Goal: Task Accomplishment & Management: Complete application form

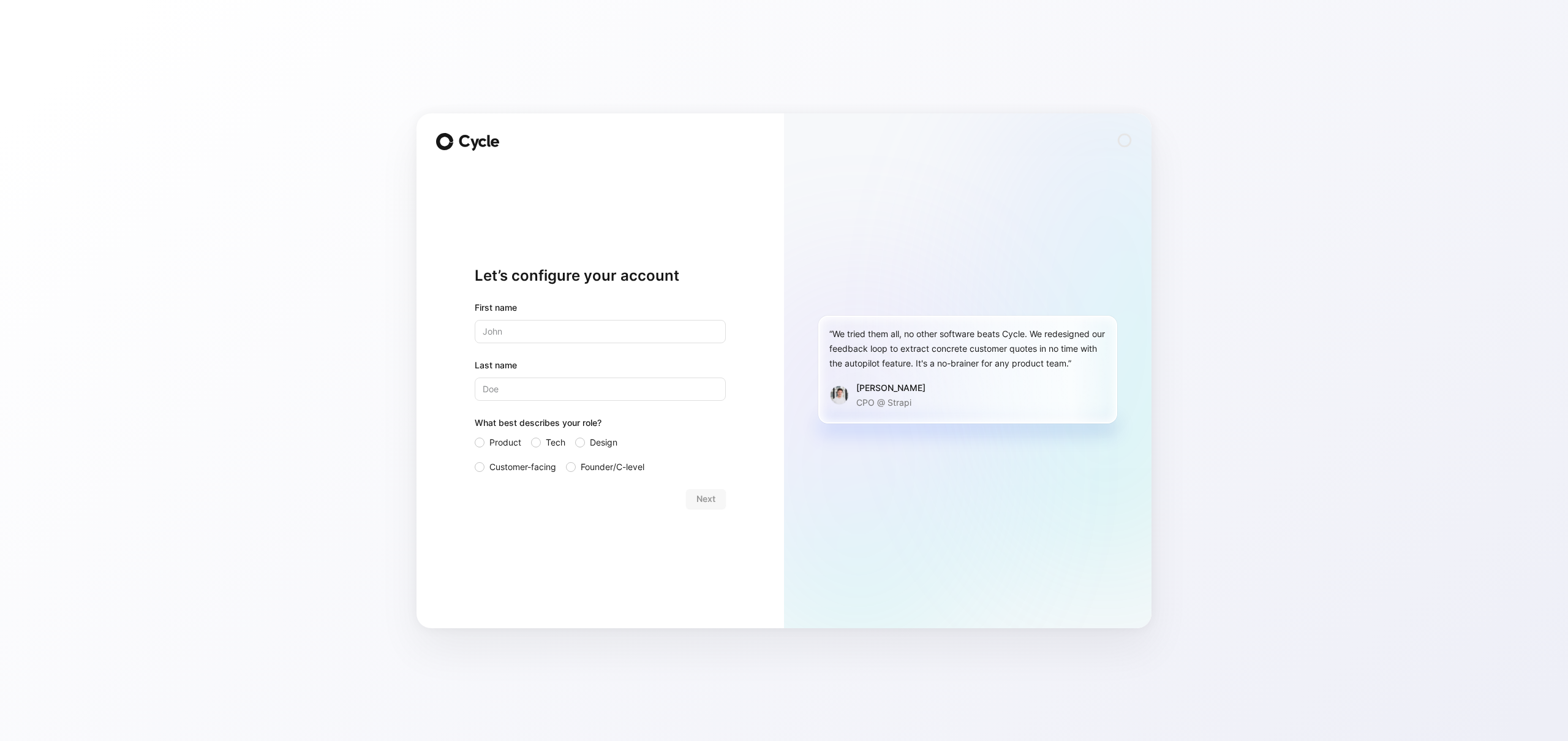
click at [555, 336] on input "text" at bounding box center [601, 332] width 251 height 24
click at [729, 275] on div "Let’s configure your account First name Last name What best describes your role…" at bounding box center [600, 370] width 367 height 515
click at [547, 341] on input "text" at bounding box center [601, 332] width 251 height 24
click at [518, 336] on input "C2DRIC" at bounding box center [601, 332] width 251 height 24
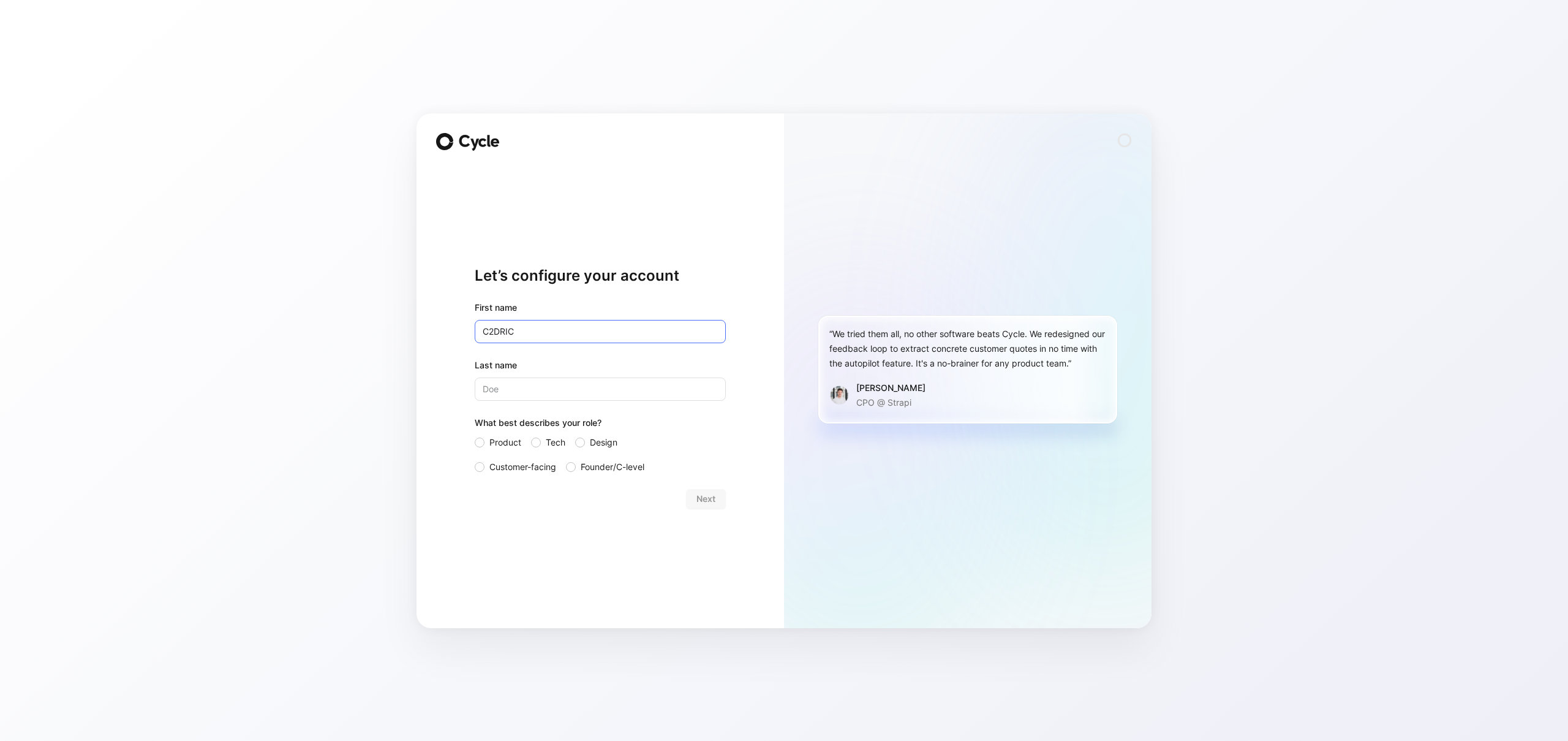
click at [518, 336] on input "C2DRIC" at bounding box center [601, 332] width 251 height 24
type input "[PERSON_NAME]"
click at [503, 469] on span "Customer-facing" at bounding box center [522, 467] width 67 height 15
click at [475, 459] on input "Customer-facing" at bounding box center [475, 459] width 0 height 0
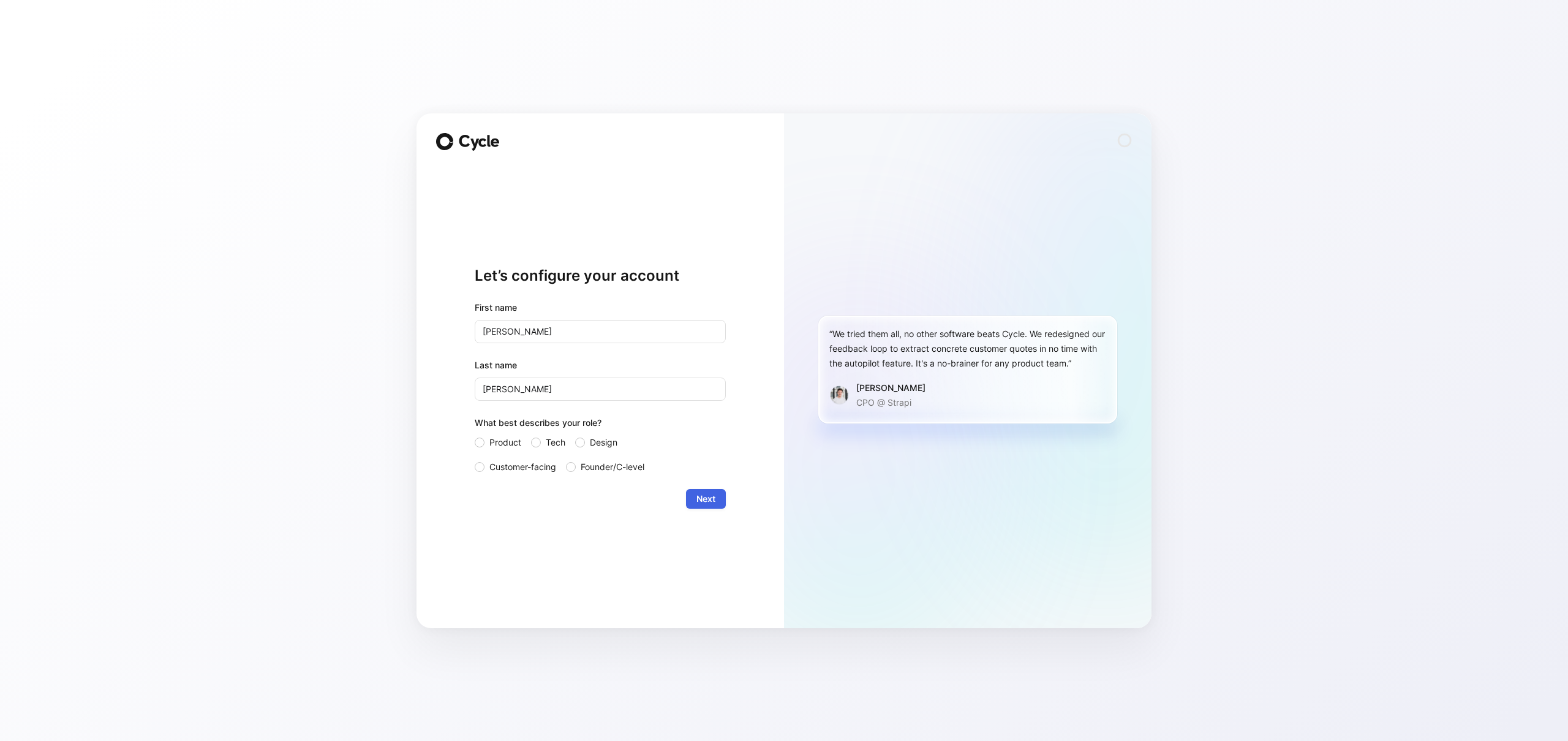
click at [707, 493] on span "Next" at bounding box center [706, 499] width 19 height 15
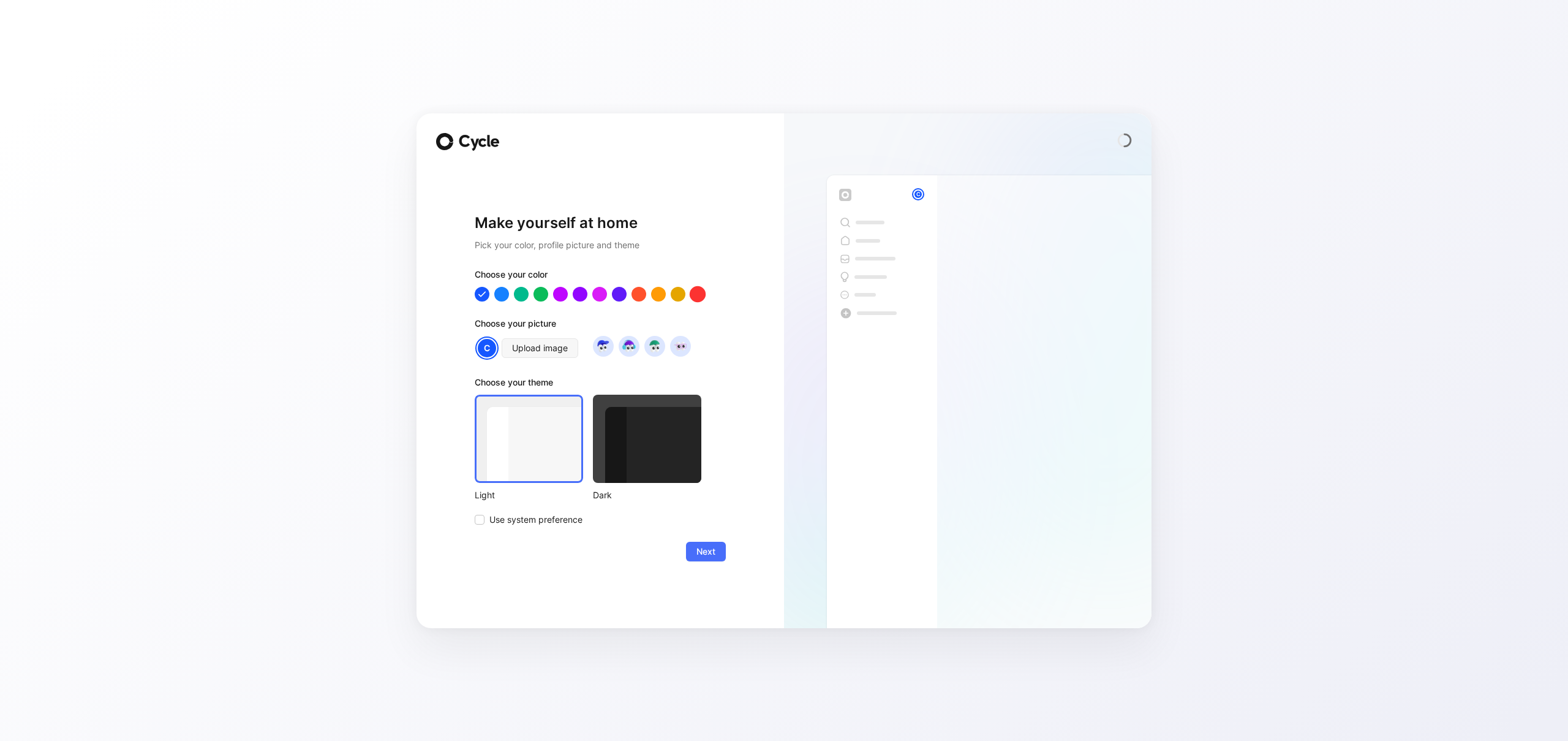
click at [698, 296] on div at bounding box center [697, 293] width 16 height 16
click at [638, 295] on div at bounding box center [639, 293] width 16 height 16
click at [703, 300] on div at bounding box center [697, 293] width 16 height 16
click at [679, 351] on img at bounding box center [680, 346] width 17 height 17
click at [646, 442] on div at bounding box center [647, 439] width 109 height 88
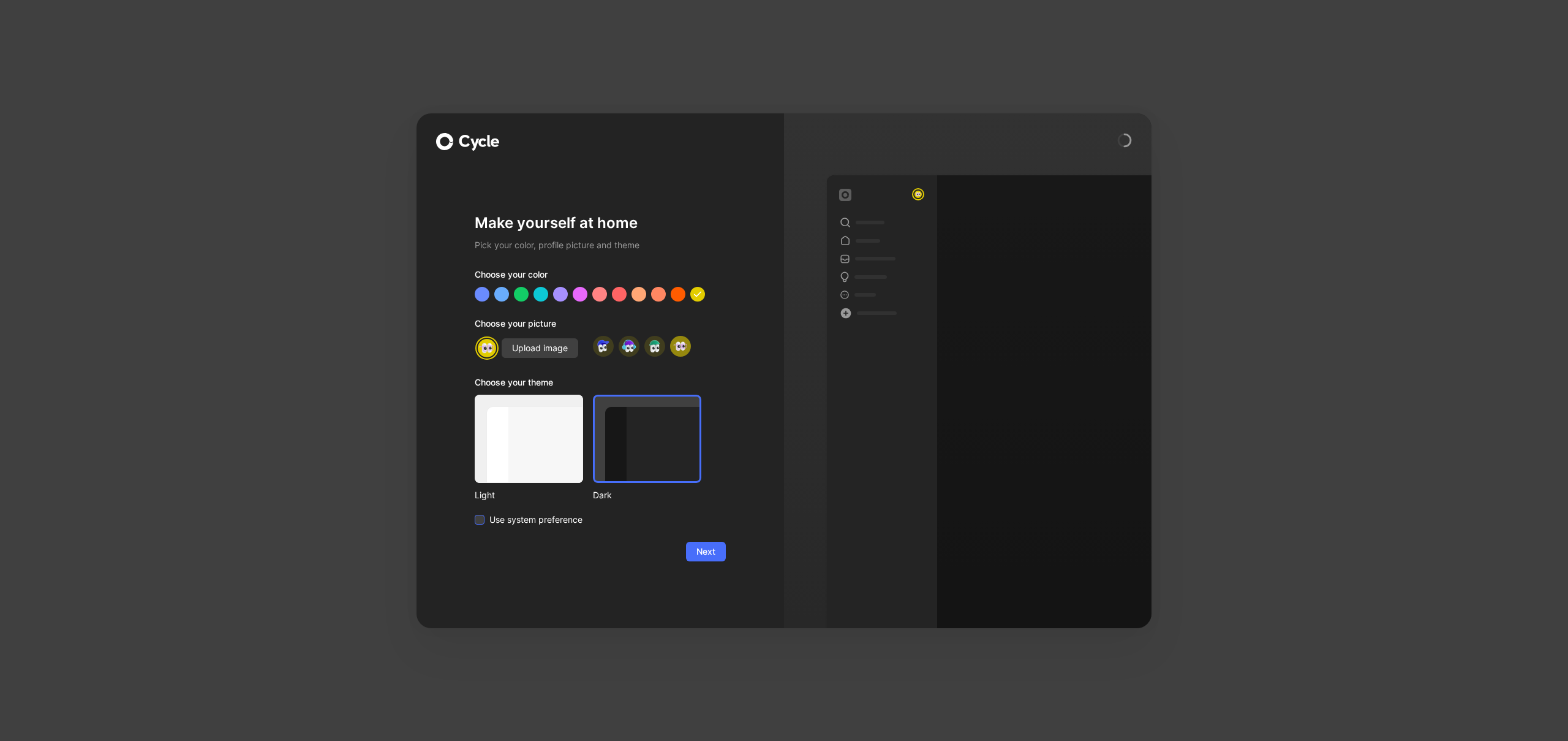
click at [501, 522] on span "Use system preference" at bounding box center [536, 520] width 94 height 15
click at [475, 512] on input "Use system preference" at bounding box center [475, 512] width 0 height 0
click at [545, 427] on div at bounding box center [529, 439] width 109 height 88
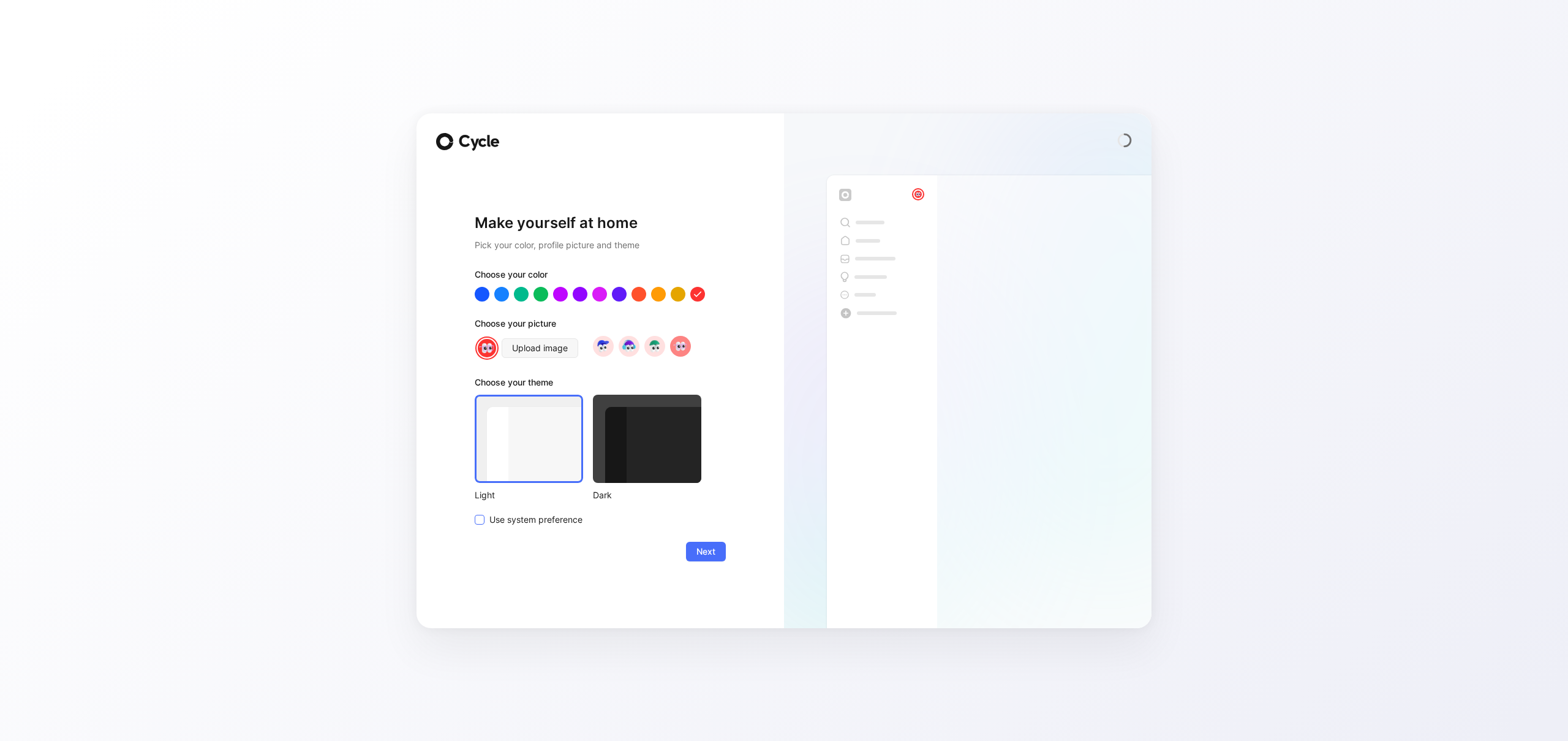
click at [514, 522] on span "Use system preference" at bounding box center [536, 520] width 94 height 15
click at [475, 512] on input "Use system preference" at bounding box center [475, 512] width 0 height 0
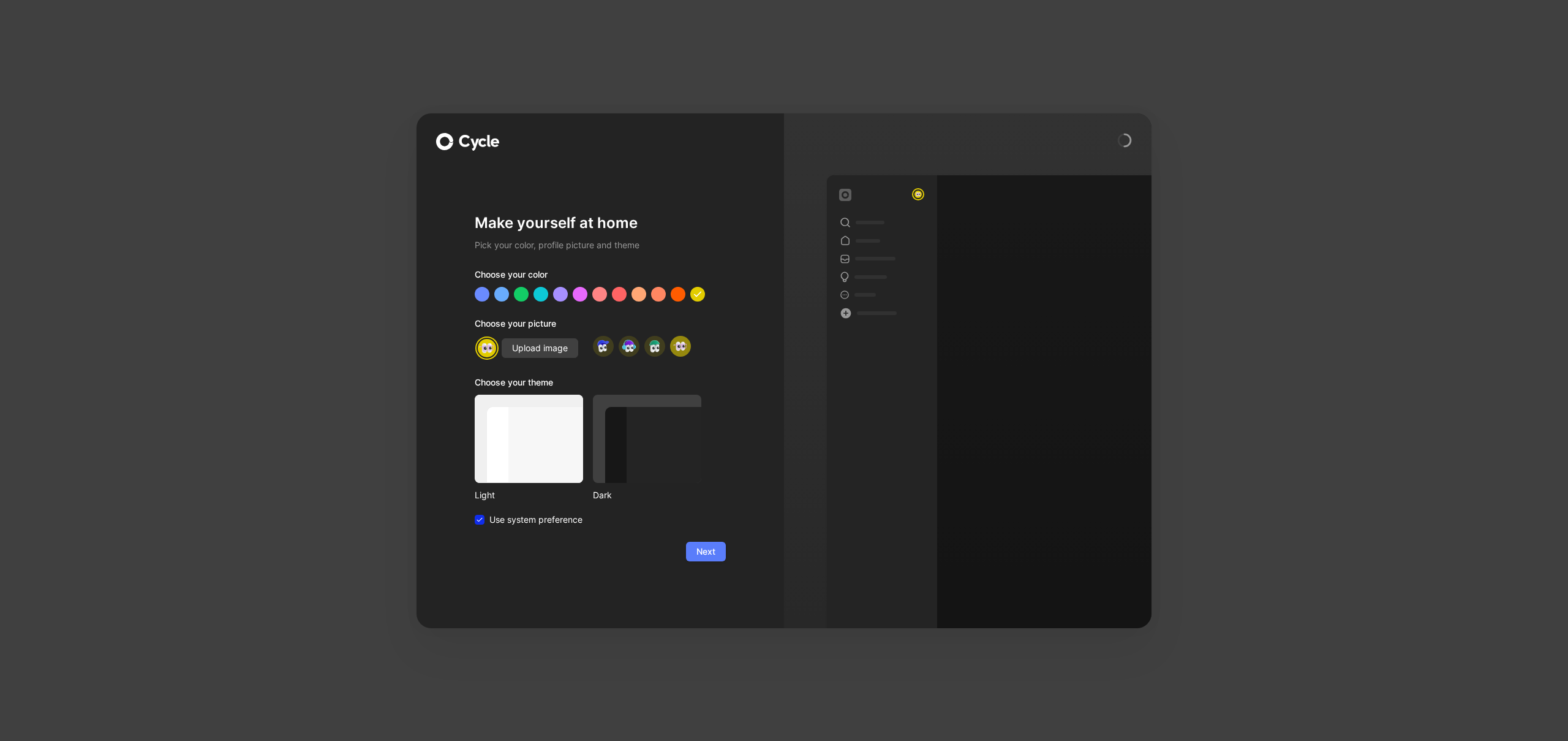
click at [702, 548] on span "Next" at bounding box center [706, 552] width 19 height 15
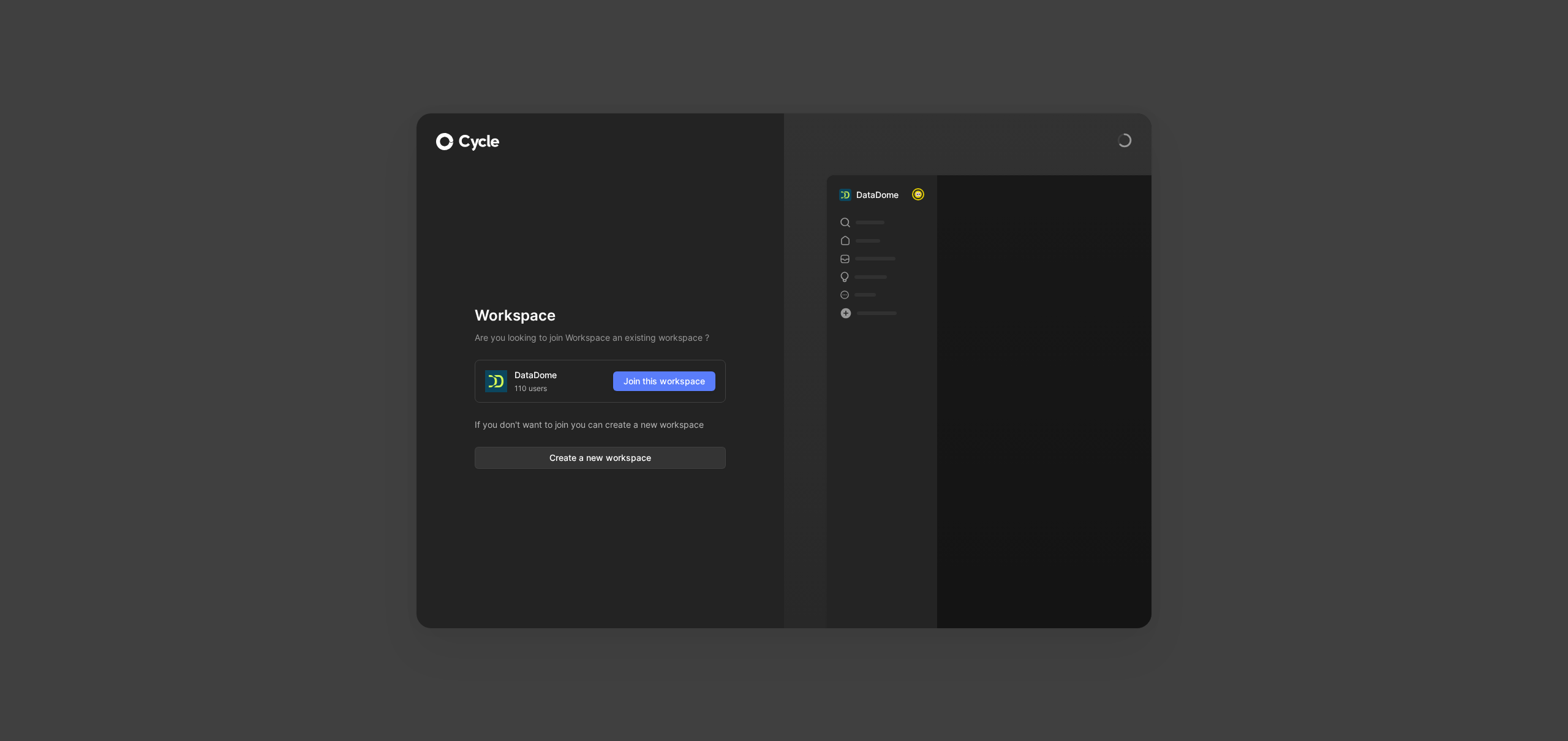
click at [642, 384] on span "Join this workspace" at bounding box center [664, 382] width 81 height 15
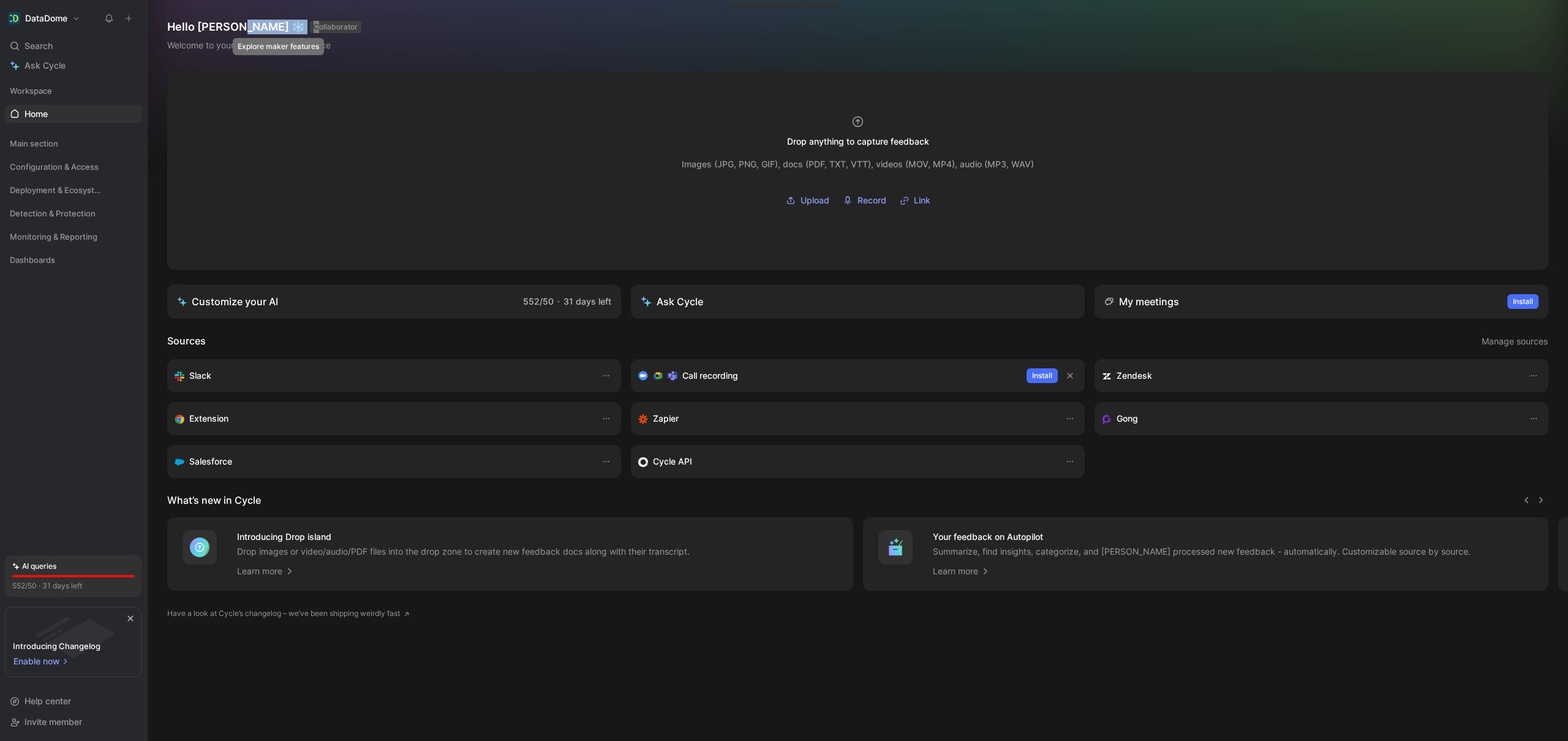
drag, startPoint x: 238, startPoint y: 23, endPoint x: 260, endPoint y: 30, distance: 23.1
click at [260, 30] on h1 "Hello [PERSON_NAME] ❄️ COLLABORATOR" at bounding box center [264, 27] width 195 height 15
click at [386, 12] on div "Hello [PERSON_NAME] ❄️ COLLABORATOR Welcome to your DataDome’s workspace" at bounding box center [858, 36] width 1421 height 73
click at [242, 24] on h1 "Hello [PERSON_NAME] ❄️ COLLABORATOR" at bounding box center [264, 27] width 195 height 15
click at [252, 82] on div at bounding box center [858, 171] width 1382 height 198
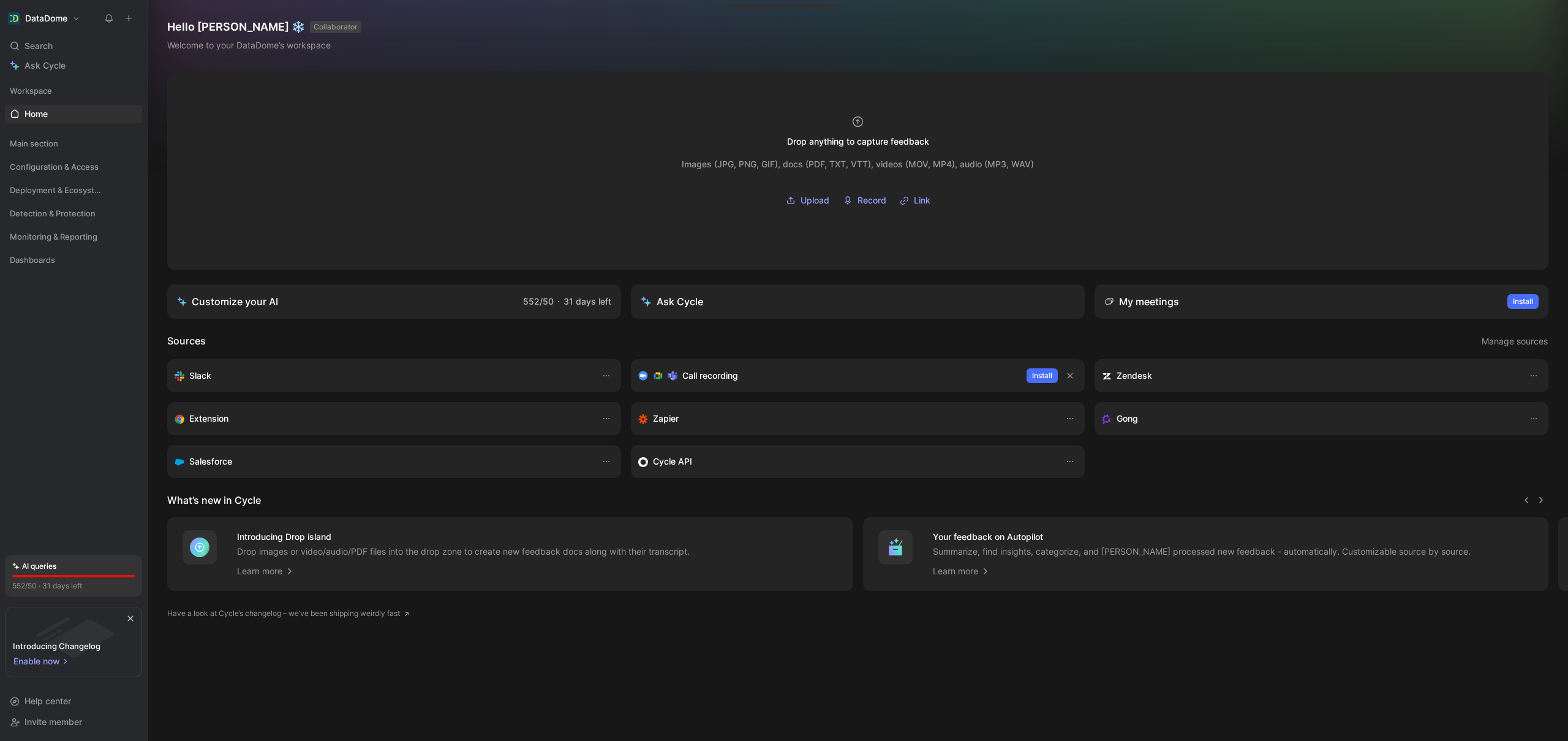
click at [46, 575] on div at bounding box center [74, 576] width 123 height 3
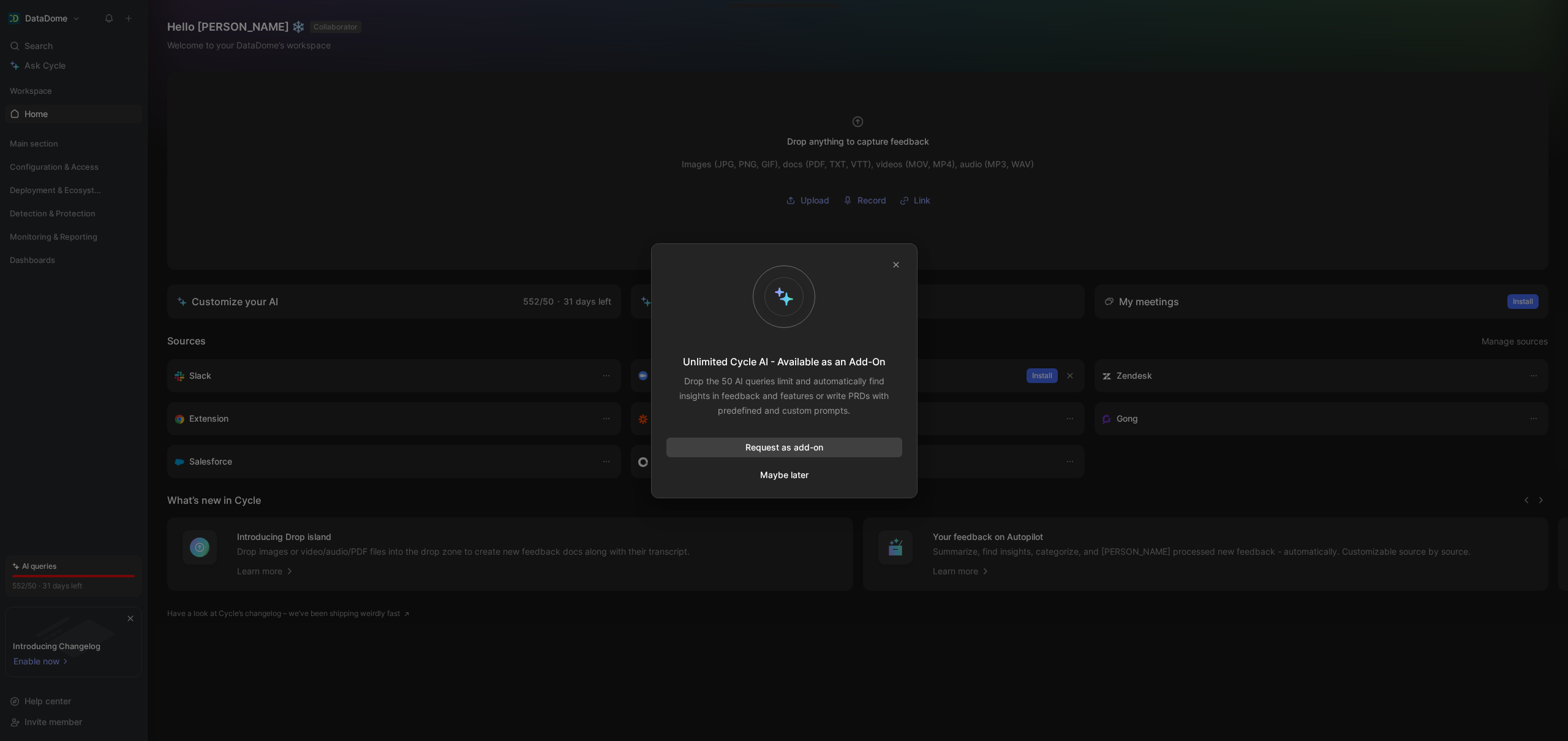
click at [789, 472] on button "Maybe later" at bounding box center [784, 474] width 50 height 16
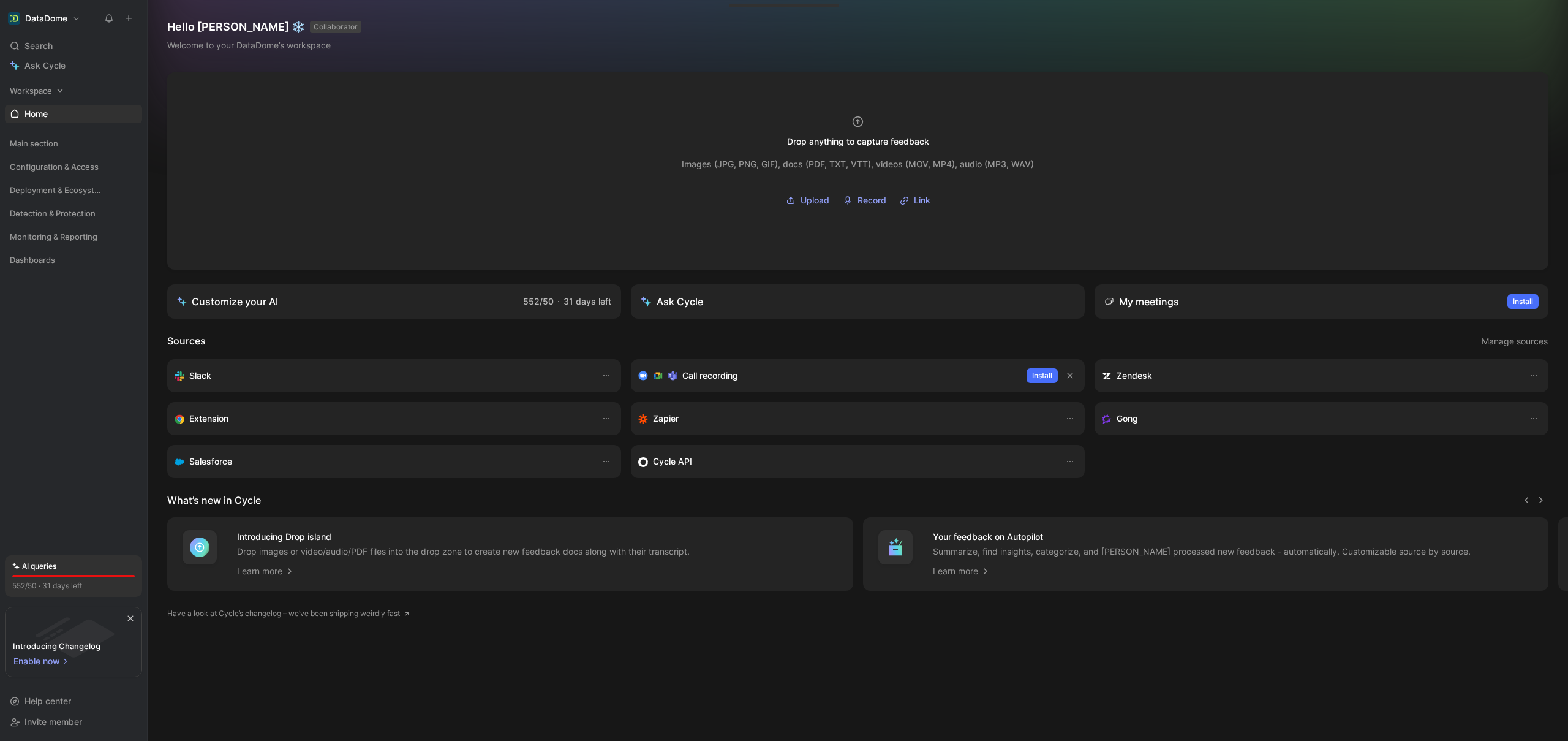
click at [44, 92] on span "Workspace" at bounding box center [30, 91] width 43 height 12
click at [59, 133] on span "Feedback" at bounding box center [44, 133] width 40 height 12
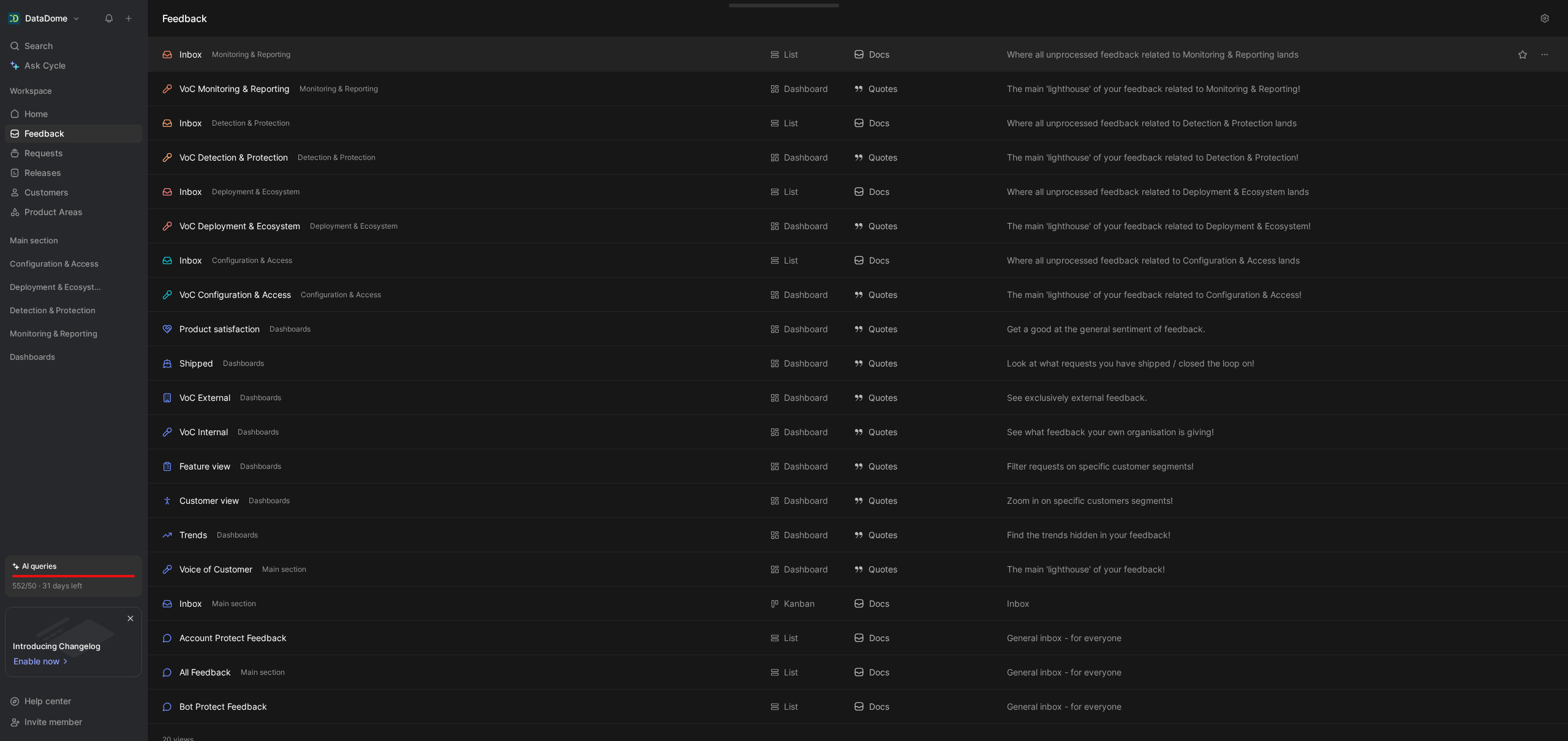
click at [341, 65] on div "Inbox Monitoring & Reporting List Docs Where all unprocessed feedback related t…" at bounding box center [858, 55] width 1421 height 34
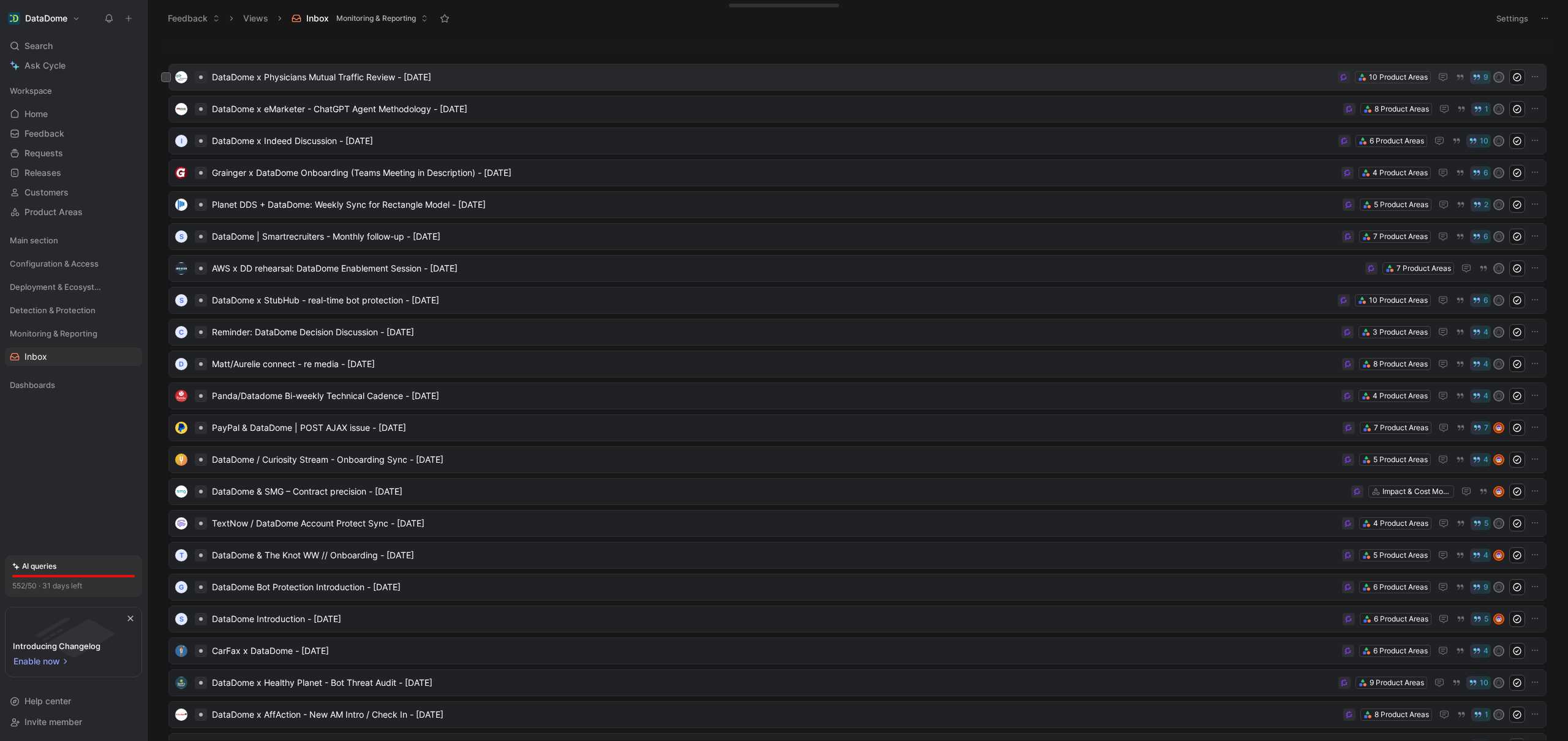
click at [536, 73] on span "DataDome x Physicians Mutual Traffic Review - [DATE]" at bounding box center [772, 78] width 1121 height 15
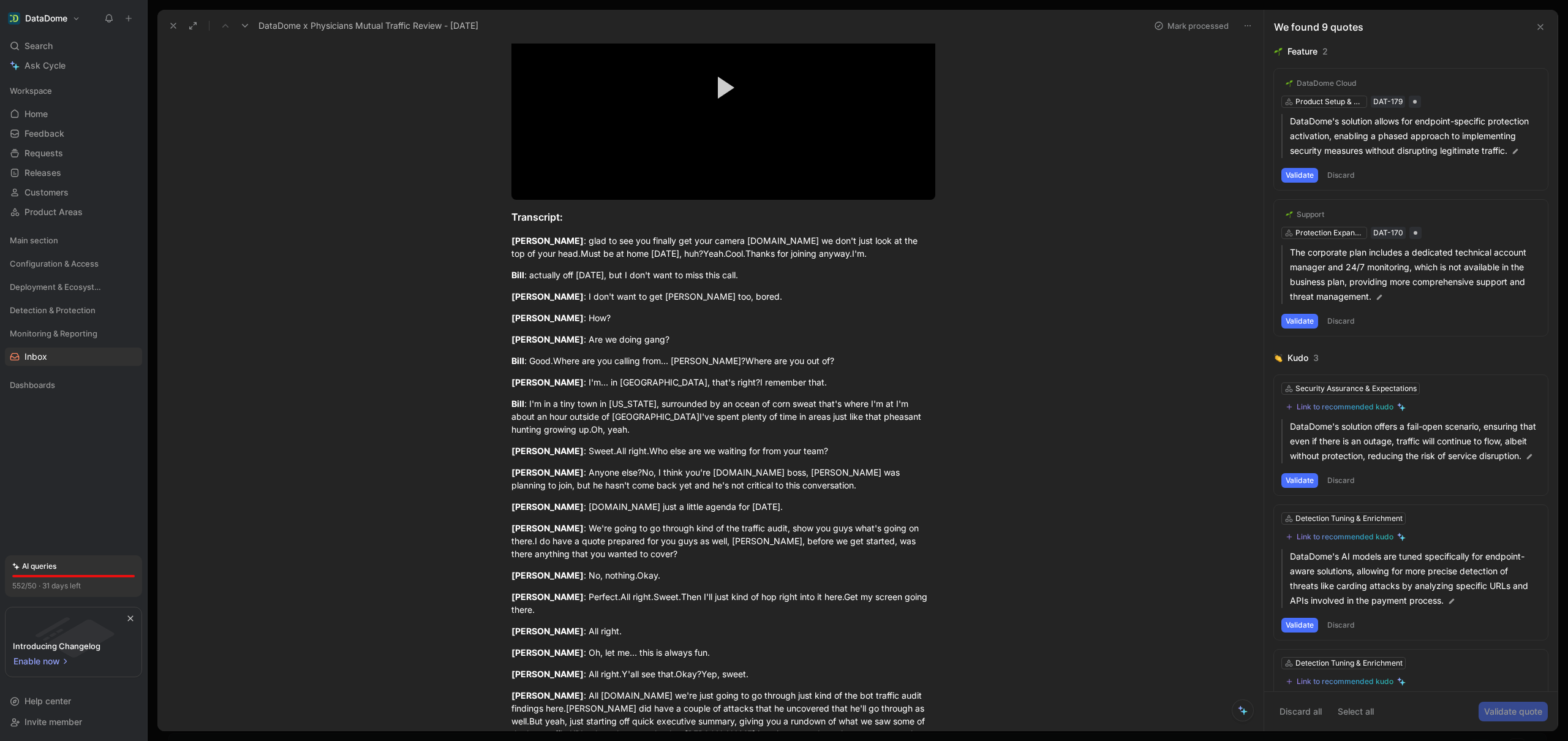
scroll to position [371, 0]
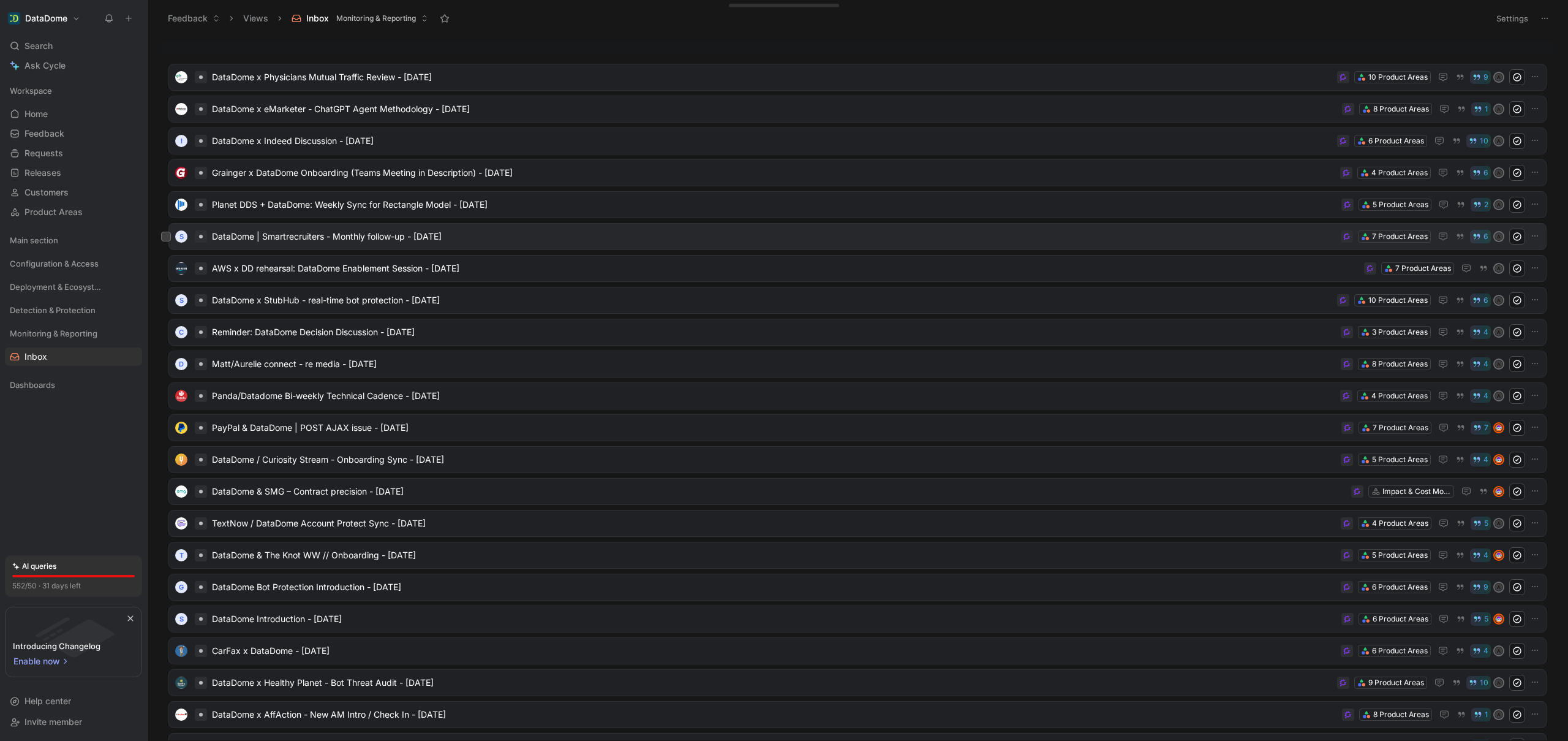
click at [333, 234] on span "DataDome | Smartrecruiters - Monthly follow-up - [DATE]" at bounding box center [774, 237] width 1124 height 15
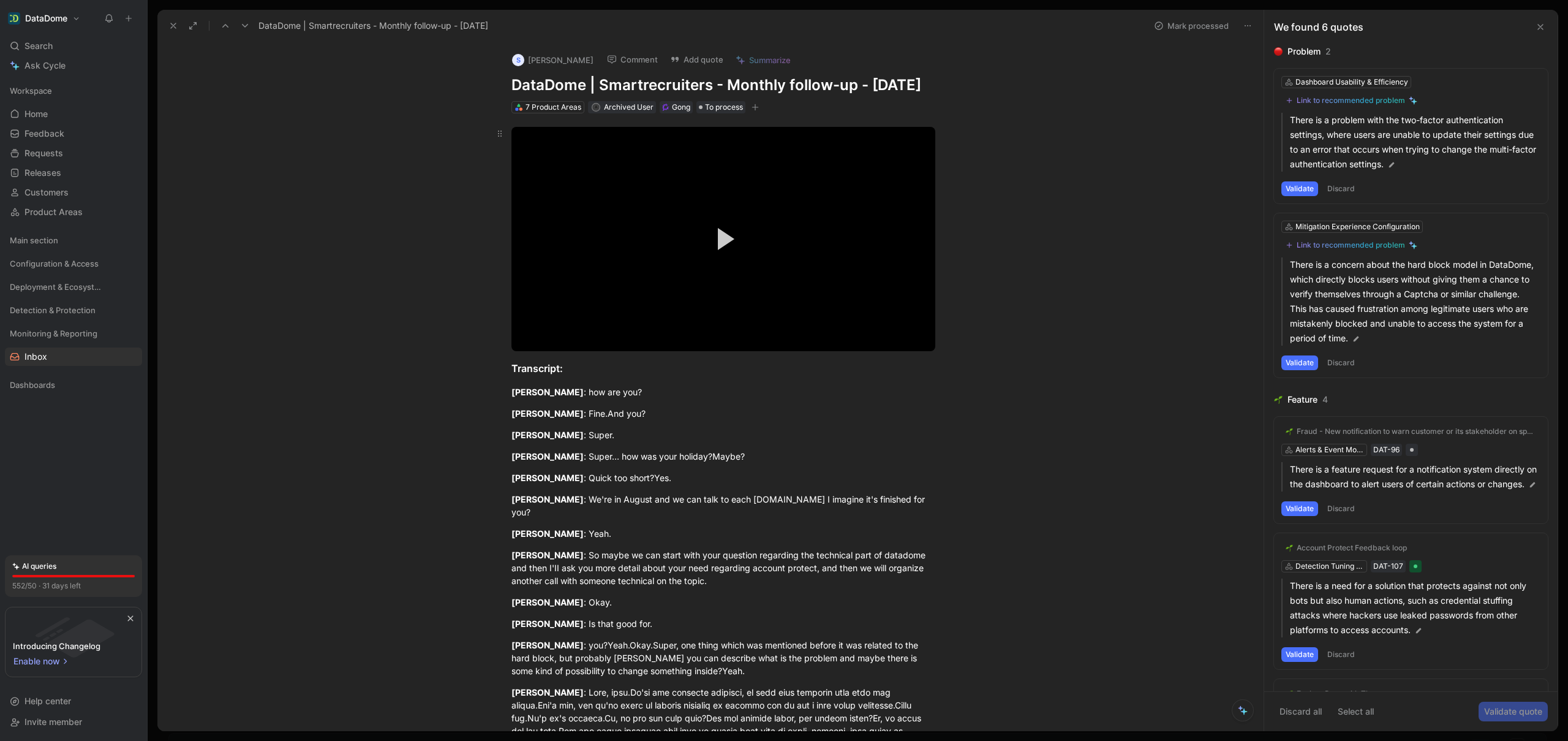
click at [710, 236] on button "Play Video" at bounding box center [724, 239] width 55 height 55
click at [572, 325] on div "Loaded : 4.38% 05:02 05:08" at bounding box center [724, 324] width 424 height 2
click at [589, 325] on div "Loaded : 21.35% 06:30 06:30" at bounding box center [724, 324] width 424 height 2
click at [618, 325] on div "Loaded : 26.23% 08:40 08:48" at bounding box center [724, 324] width 424 height 2
click at [639, 325] on div "Loaded : 34.89% 10:28 10:28" at bounding box center [724, 324] width 424 height 2
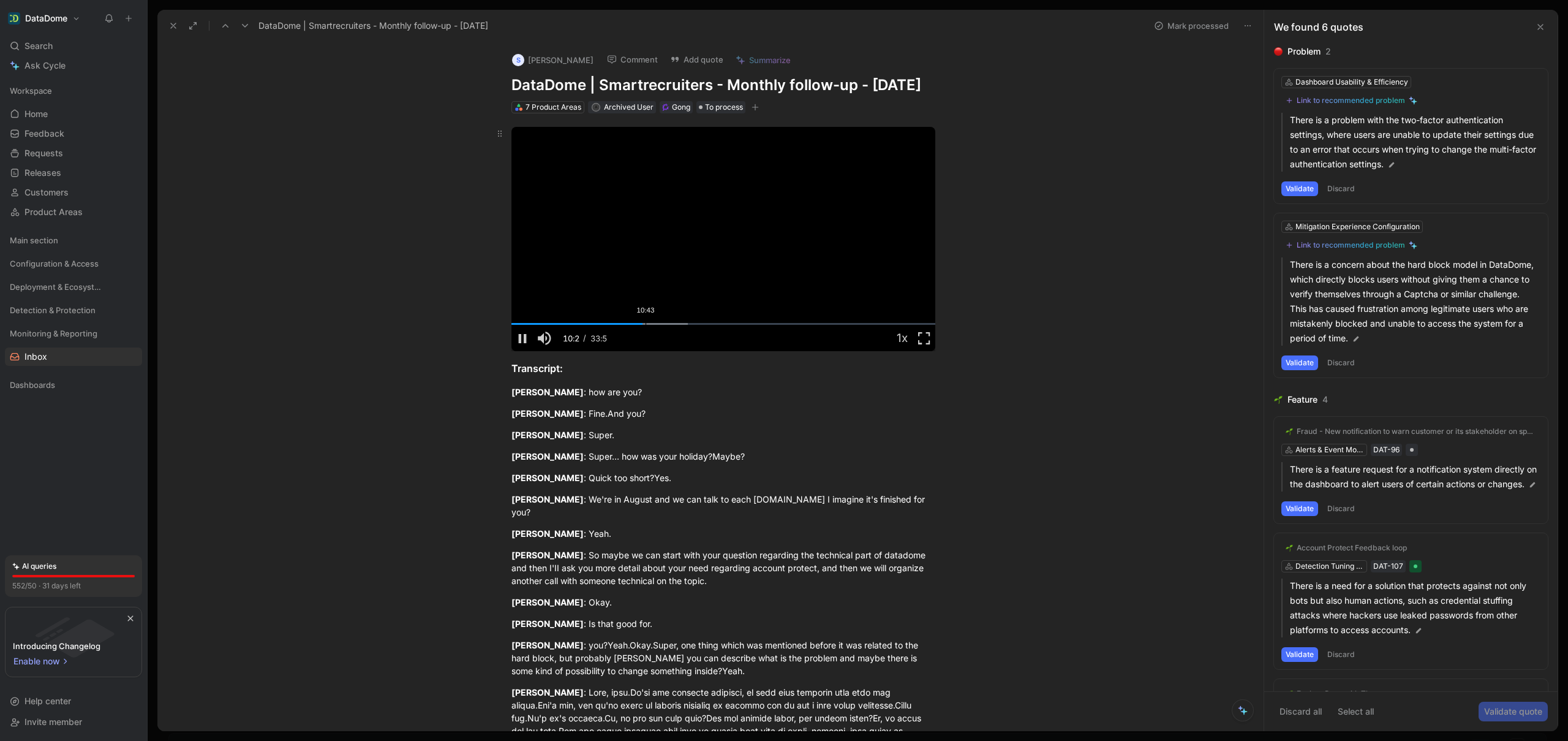
click at [653, 325] on div "Loaded : 41.58% 10:43 10:28" at bounding box center [724, 324] width 424 height 2
click at [677, 325] on div "Loaded : 45.19% 13:31 11:36" at bounding box center [724, 324] width 424 height 2
click at [707, 325] on div "Loaded : 47.60% 15:55 13:34" at bounding box center [724, 324] width 424 height 2
click at [719, 325] on div "Loaded : 50.00% 16:00 15:55" at bounding box center [724, 324] width 424 height 2
click at [729, 325] on div "Loaded : 50.00% 17:40 16:53" at bounding box center [724, 324] width 424 height 2
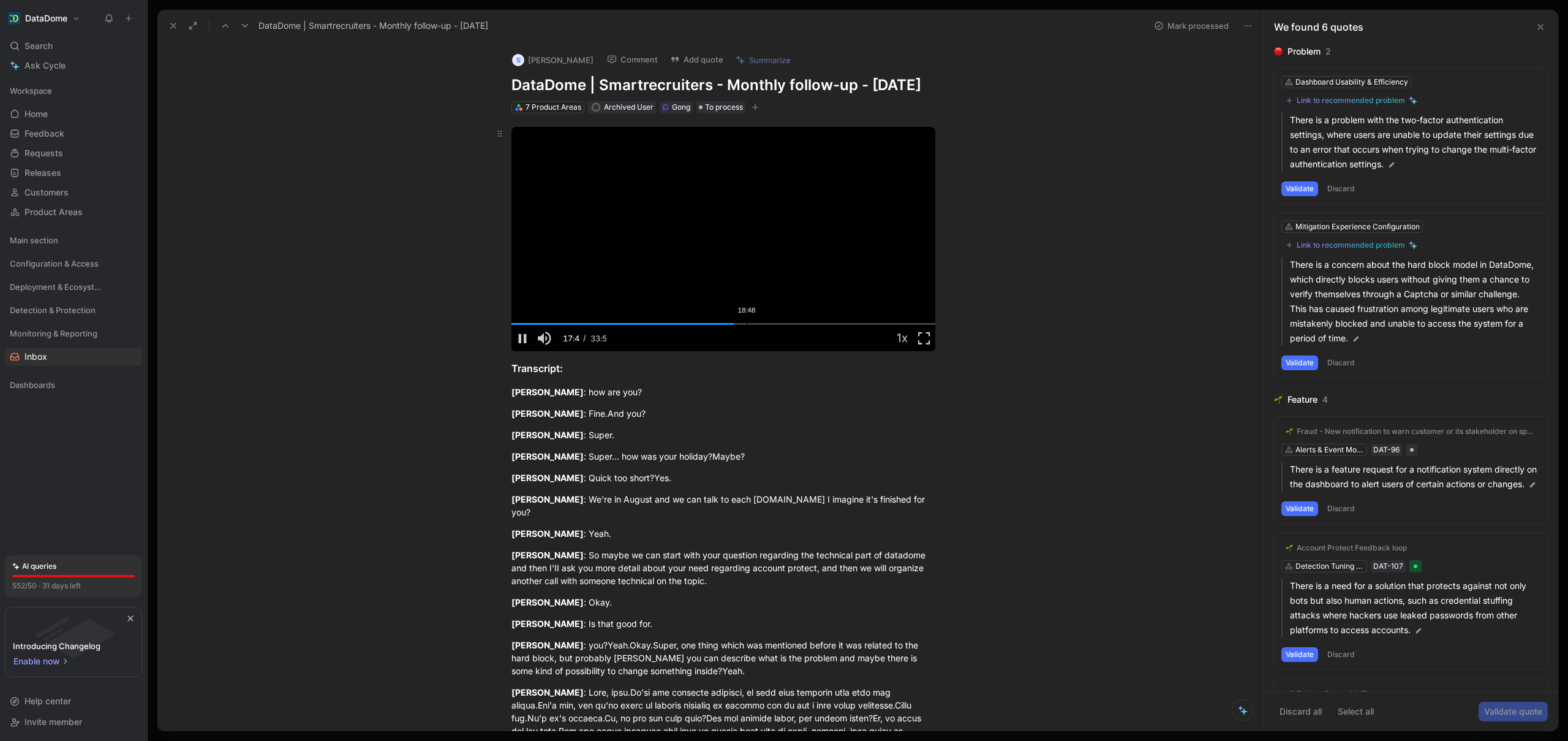
click at [747, 325] on div "18:48" at bounding box center [747, 324] width 1 height 2
click at [767, 325] on div "Loaded : 56.14% 20:37 18:57" at bounding box center [724, 324] width 424 height 2
click at [788, 325] on div "Loaded : 61.38% 22:22 20:43" at bounding box center [724, 324] width 424 height 2
click at [811, 325] on div "Loaded : 66.64% 24:08 22:23" at bounding box center [724, 324] width 424 height 2
click at [920, 337] on span "Video Player" at bounding box center [924, 337] width 22 height 0
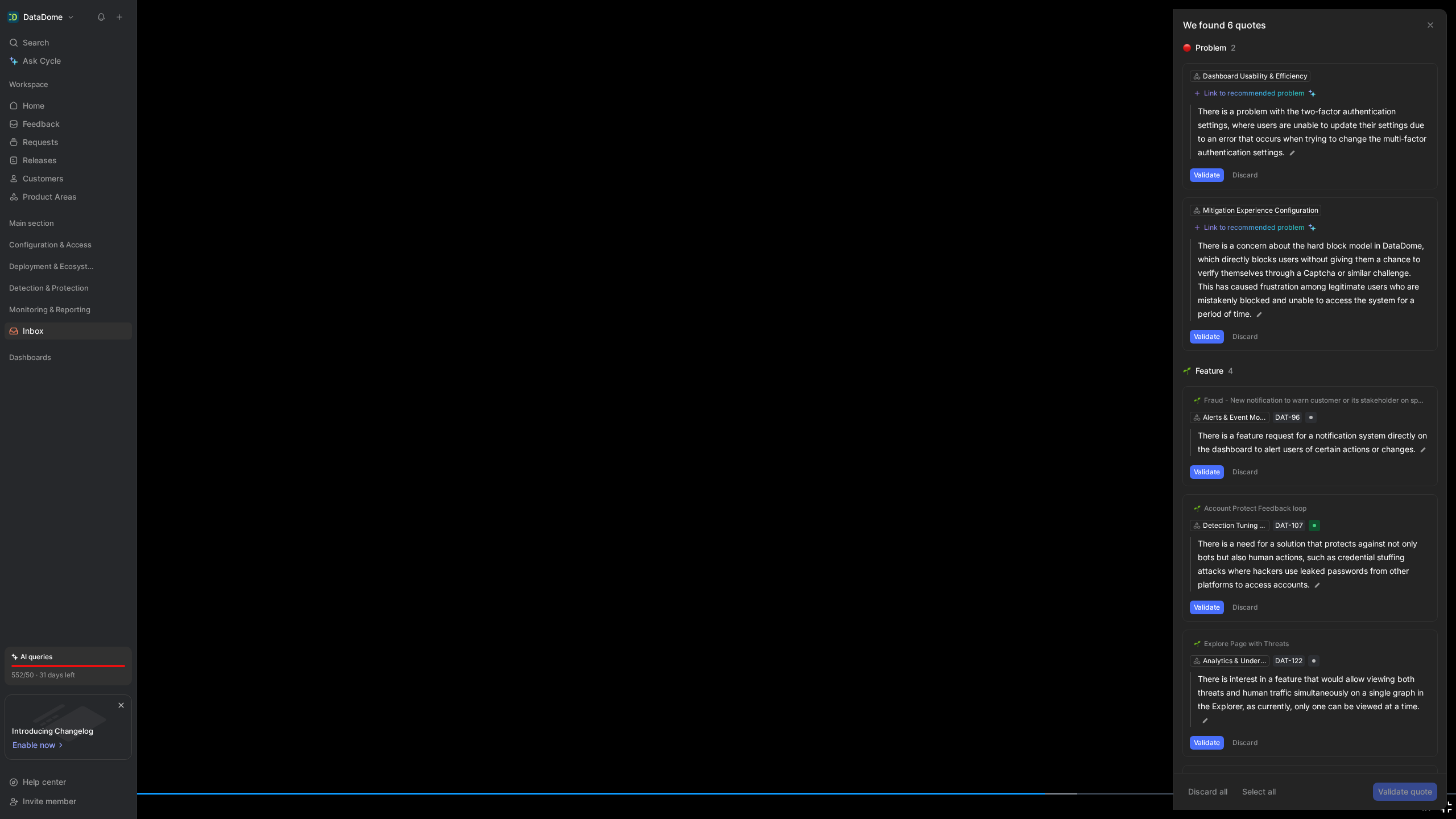
click at [1448, 687] on span "Video Player" at bounding box center [1445, 807] width 20 height 0
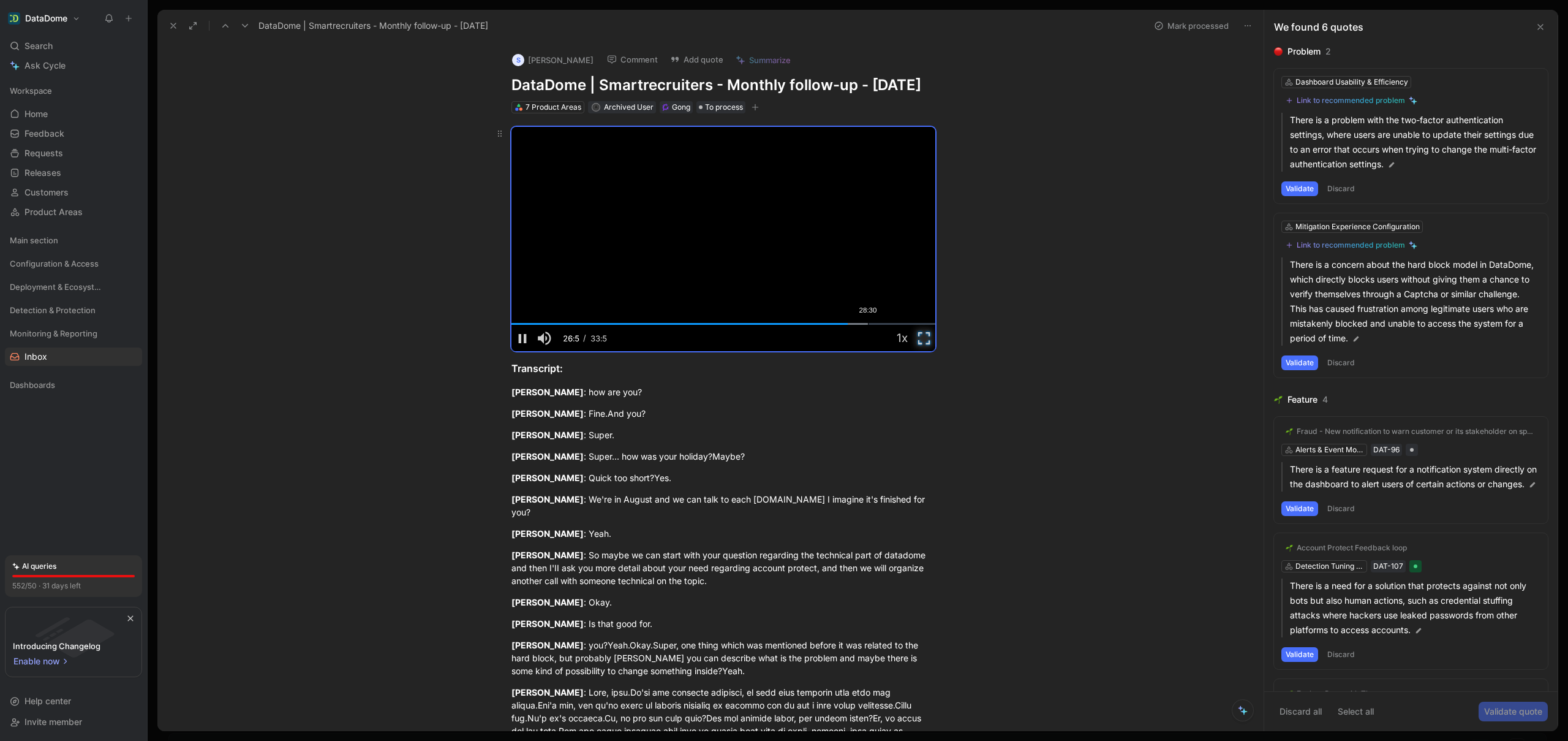
click at [865, 325] on div "Loaded : 84.06% 28:30 26:53" at bounding box center [724, 324] width 424 height 2
click at [904, 325] on div "Loaded : 90.74% 31:35 28:33" at bounding box center [724, 324] width 424 height 2
click at [524, 325] on div "Loaded : 100.00% 01:19 01:19" at bounding box center [724, 324] width 424 height 2
click at [551, 325] on div "Loaded : 100.00% 03:22 01:19" at bounding box center [724, 324] width 424 height 2
drag, startPoint x: 578, startPoint y: 346, endPoint x: 601, endPoint y: 347, distance: 23.0
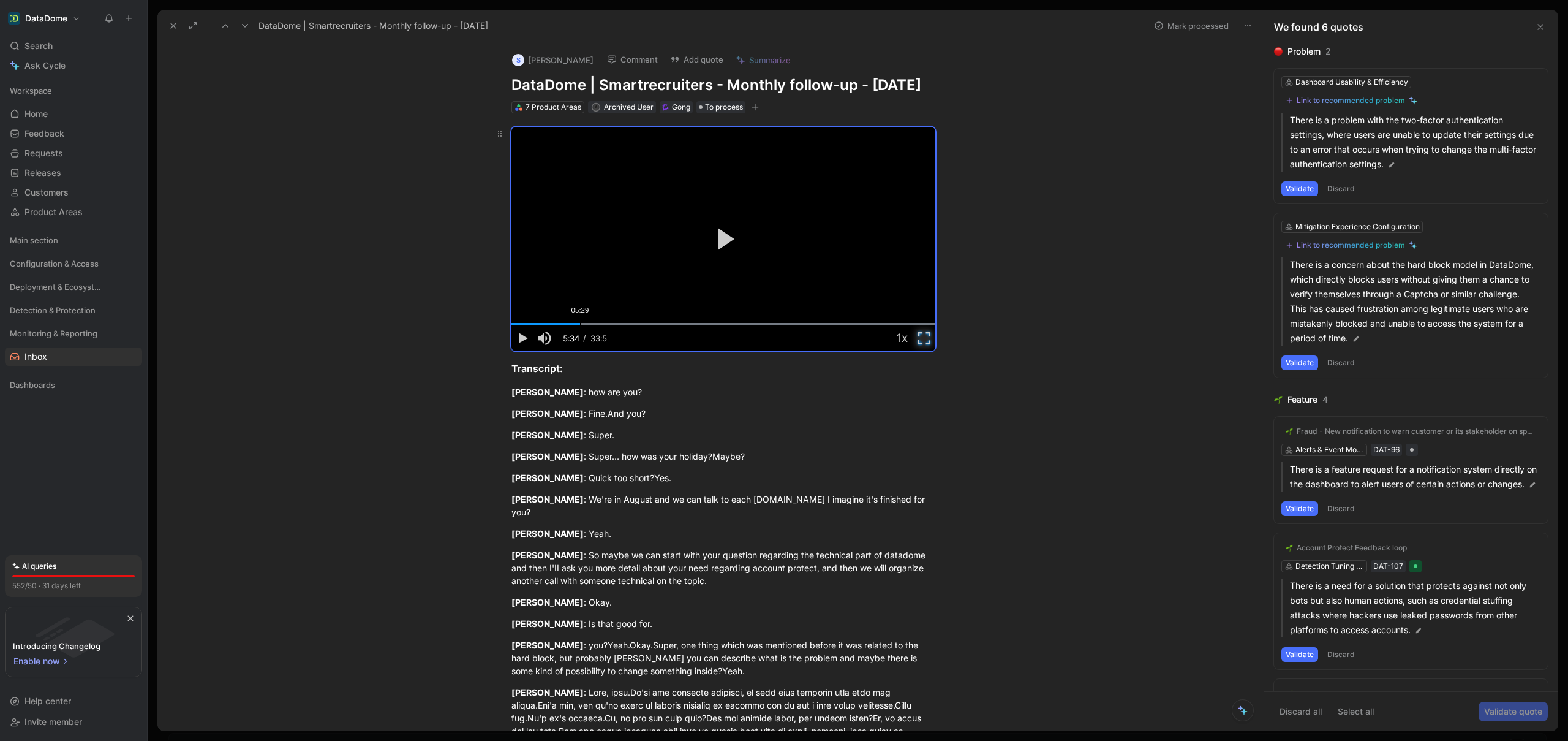
click at [578, 325] on div "Loaded : 100.00% 05:29 05:34" at bounding box center [724, 324] width 424 height 2
click at [979, 111] on div "s [PERSON_NAME] Comment Add quote Summarize DataDome | Smartrecruiters - Monthl…" at bounding box center [710, 387] width 1106 height 689
click at [527, 325] on div "01:13" at bounding box center [527, 324] width 1 height 2
drag, startPoint x: 524, startPoint y: 342, endPoint x: 504, endPoint y: 340, distance: 20.1
click at [512, 340] on div "Video Player is loading. Play Video Play Mute 0% Current Time 0:55 / Duration 3…" at bounding box center [724, 238] width 424 height 224
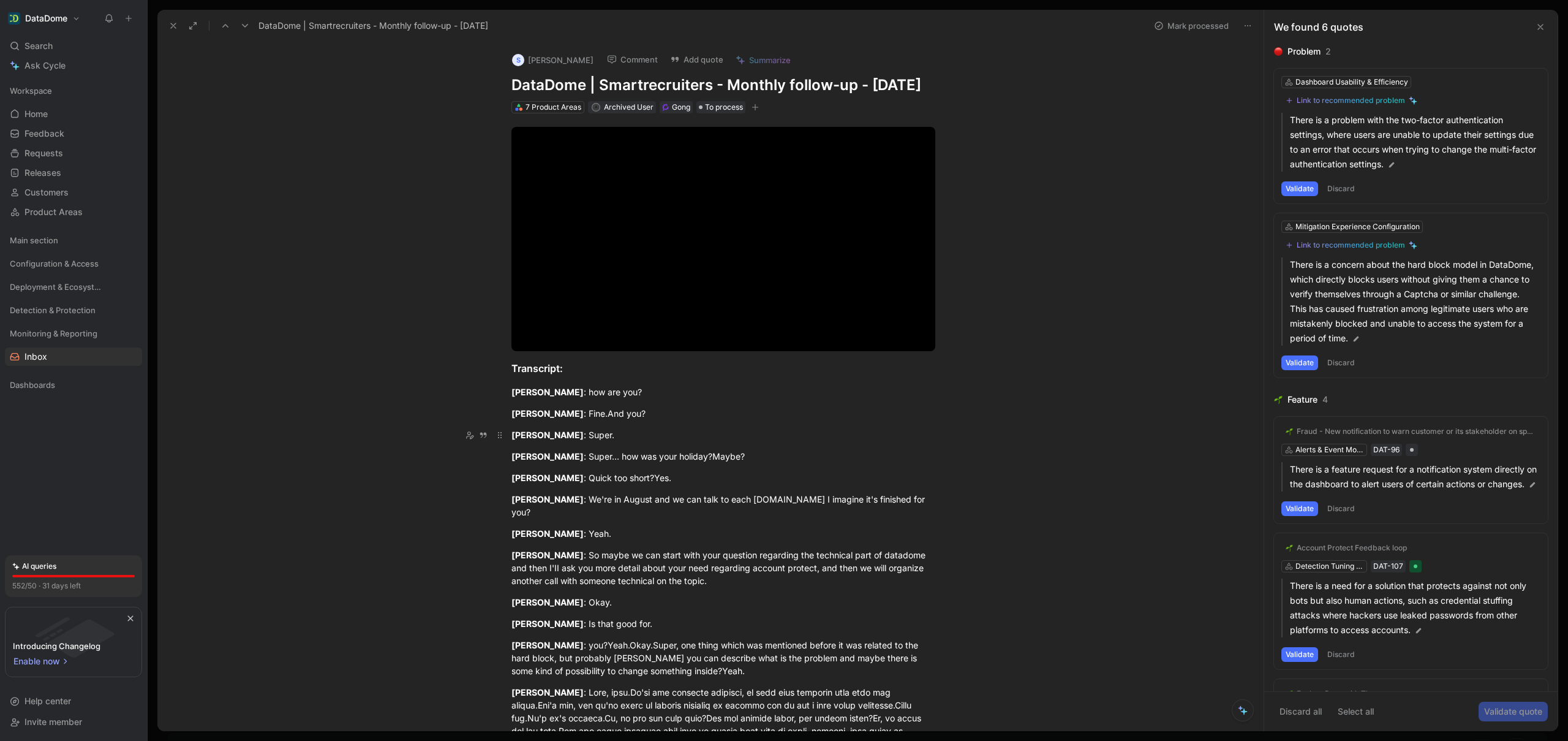
click at [737, 441] on div "[PERSON_NAME] : Super." at bounding box center [724, 435] width 424 height 13
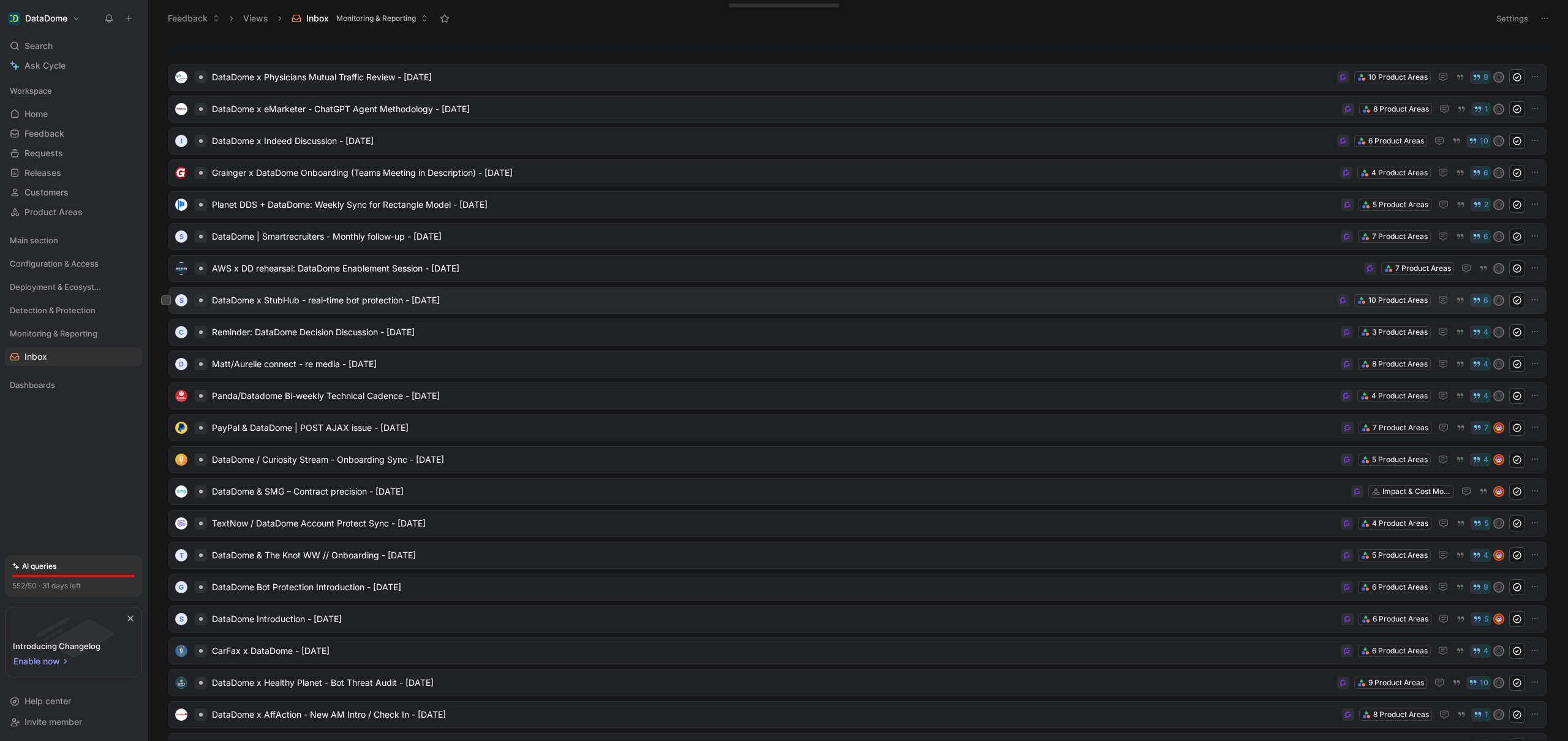
click at [469, 301] on span "DataDome x StubHub - real-time bot protection - [DATE]" at bounding box center [772, 301] width 1120 height 15
click at [343, 108] on span "DataDome x eMarketer - ChatGPT Agent Methodology - [DATE]" at bounding box center [774, 109] width 1125 height 15
